Goal: Find specific page/section: Find specific page/section

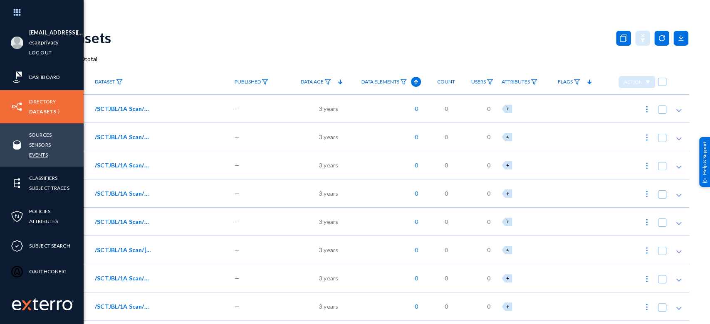
click at [43, 151] on link "Events" at bounding box center [38, 155] width 19 height 10
